Goal: Task Accomplishment & Management: Use online tool/utility

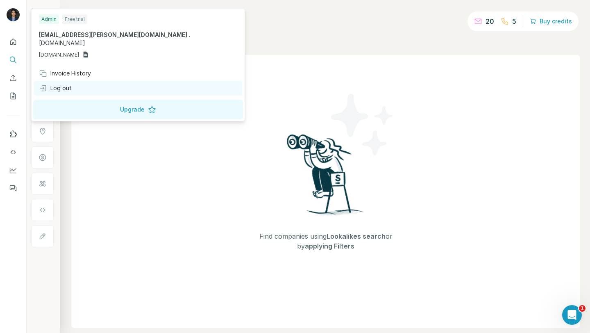
click at [69, 84] on div "Log out" at bounding box center [55, 88] width 33 height 8
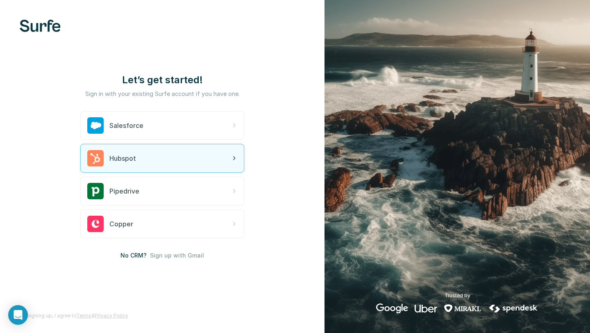
click at [171, 160] on div "Hubspot" at bounding box center [162, 158] width 163 height 28
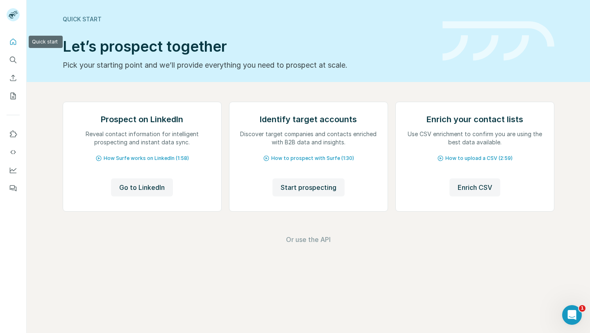
click at [14, 39] on icon "Quick start" at bounding box center [13, 42] width 8 height 8
drag, startPoint x: 14, startPoint y: 15, endPoint x: 16, endPoint y: 32, distance: 16.9
click at [16, 32] on div at bounding box center [13, 166] width 27 height 333
click at [16, 97] on icon "My lists" at bounding box center [13, 96] width 8 height 8
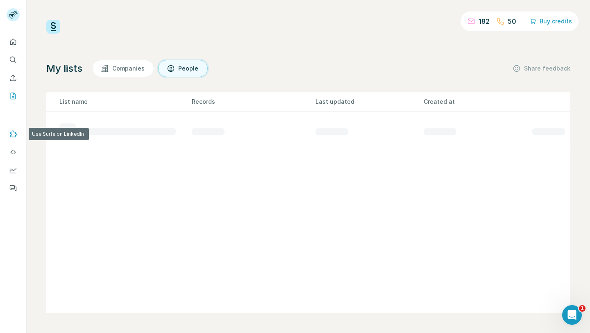
click at [17, 132] on icon "Use Surfe on LinkedIn" at bounding box center [13, 134] width 8 height 8
